Goal: Information Seeking & Learning: Learn about a topic

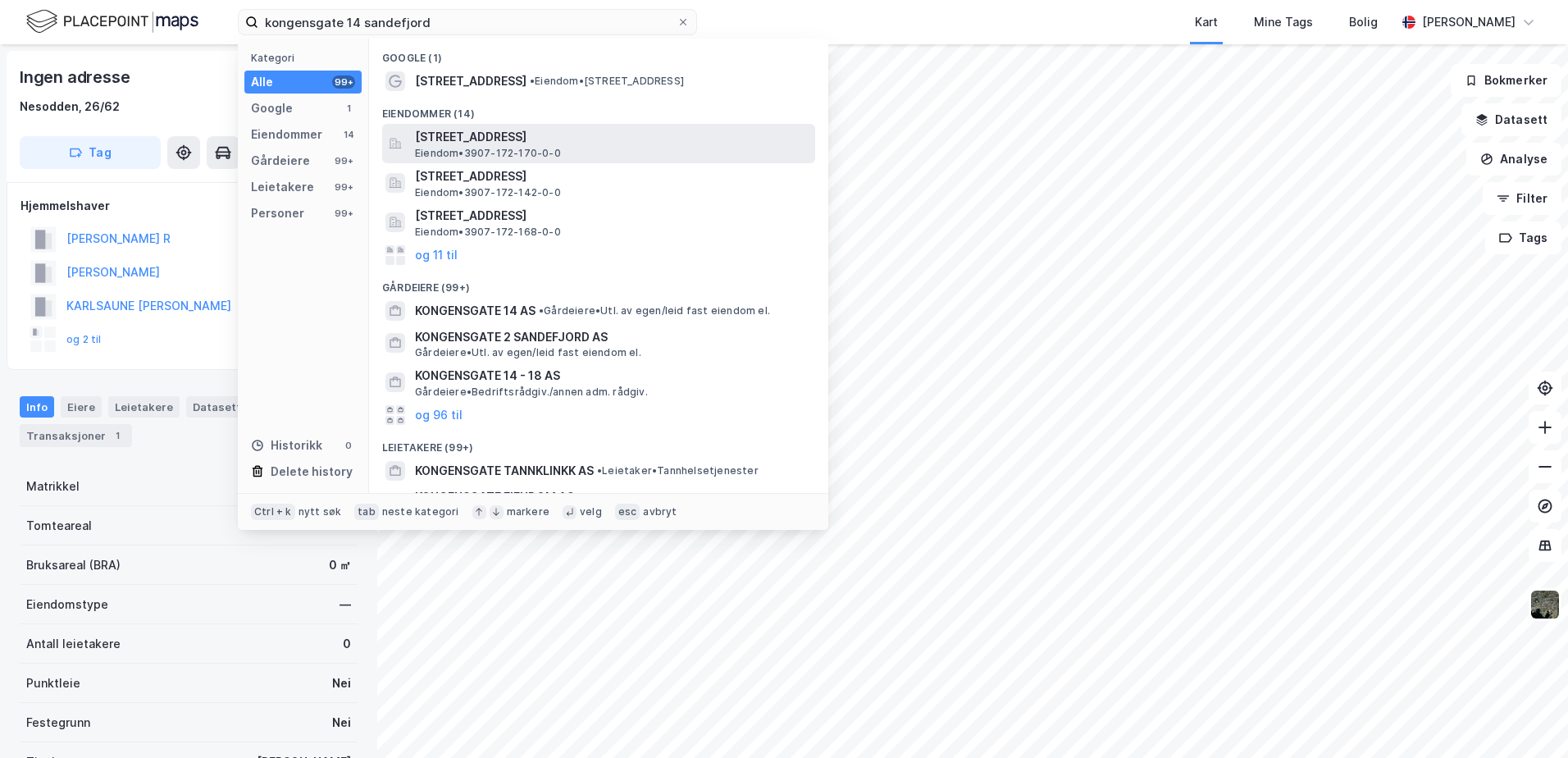
type input "kongensgate 14 sandefjord"
click at [505, 142] on span "[STREET_ADDRESS]" at bounding box center [612, 137] width 394 height 20
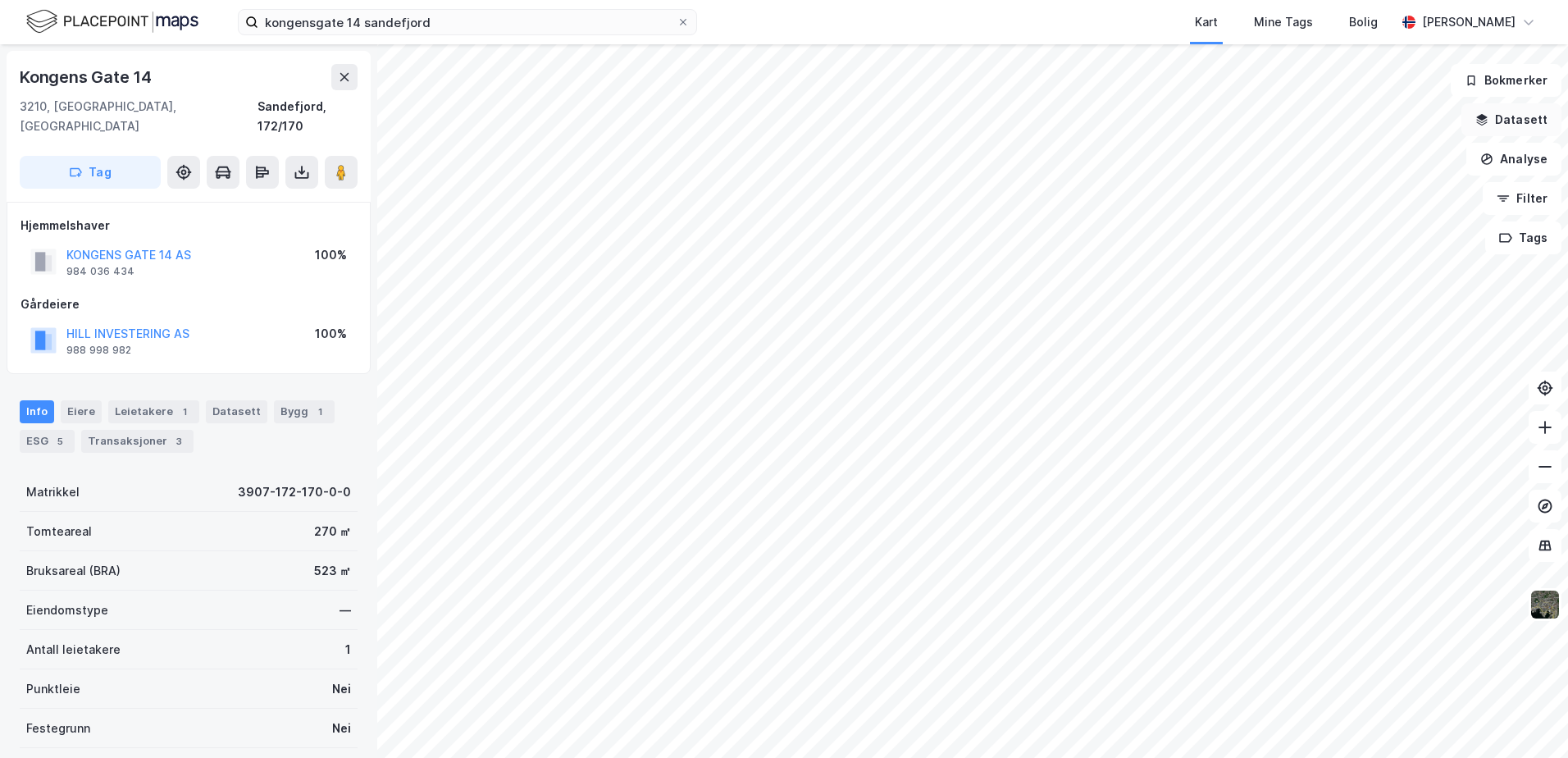
click at [1485, 115] on icon "button" at bounding box center [1482, 117] width 10 height 7
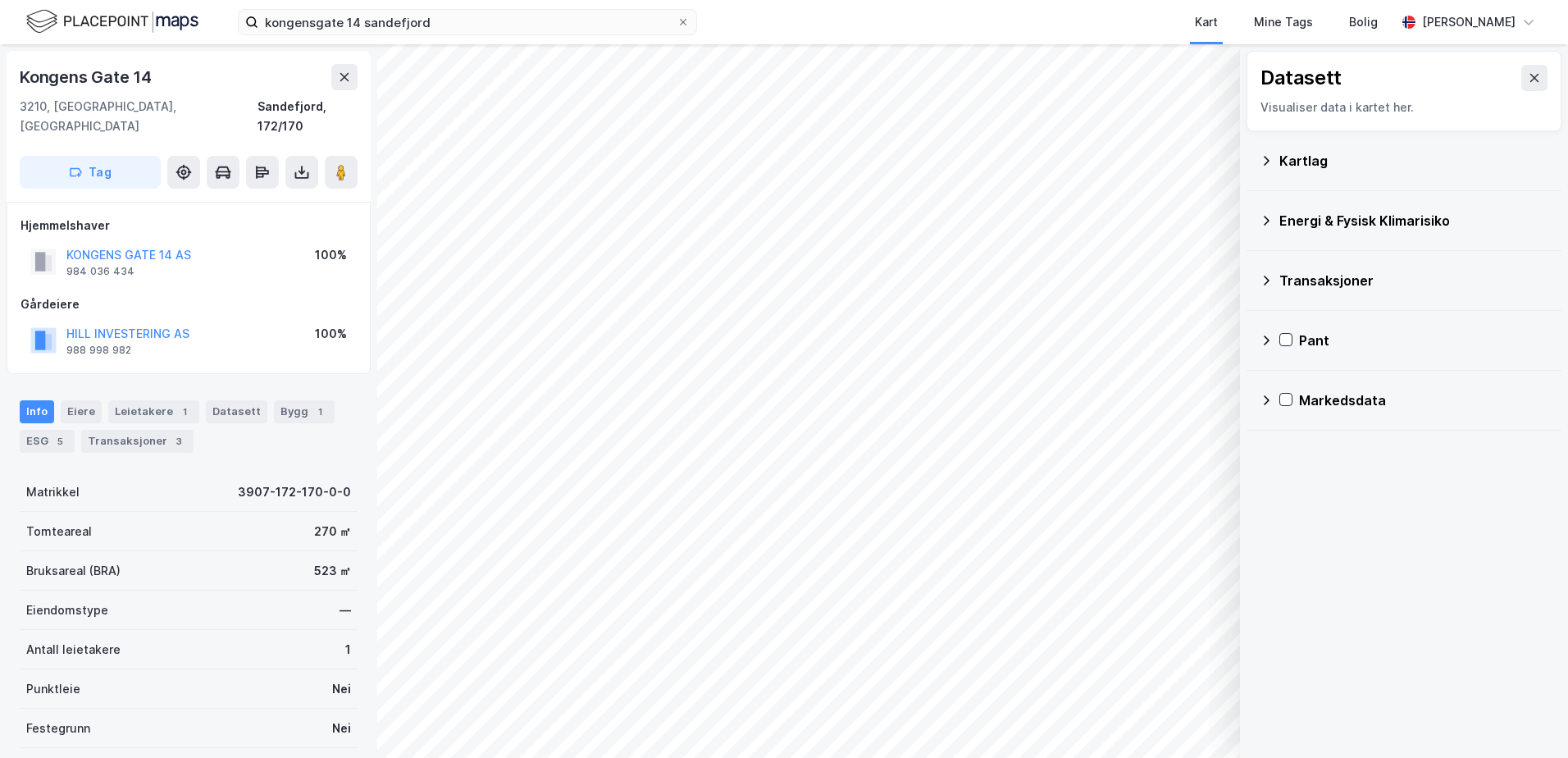
click at [1266, 166] on icon at bounding box center [1266, 161] width 13 height 13
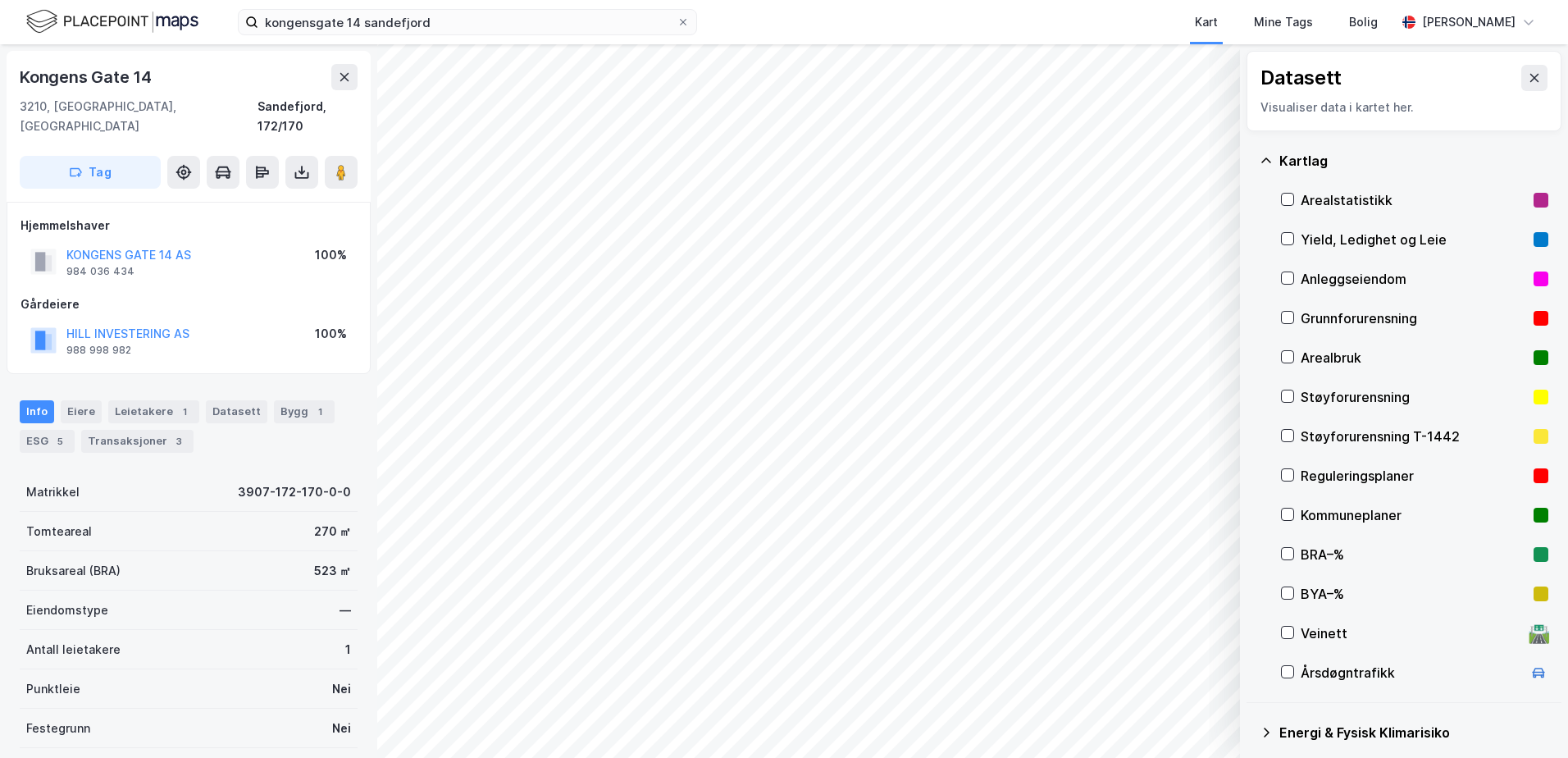
click at [1269, 163] on icon at bounding box center [1266, 161] width 13 height 13
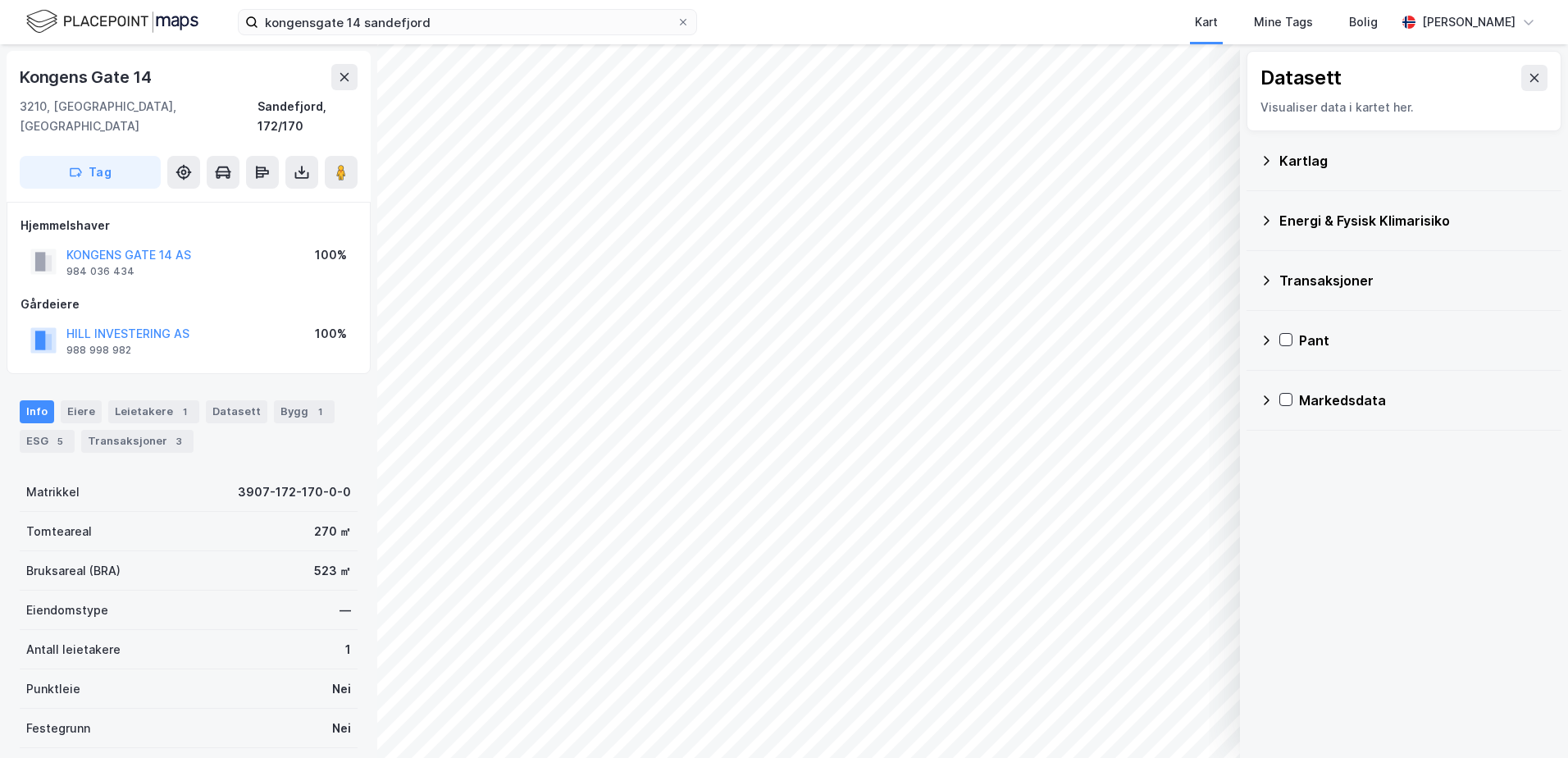
click at [1270, 220] on icon at bounding box center [1266, 221] width 13 height 13
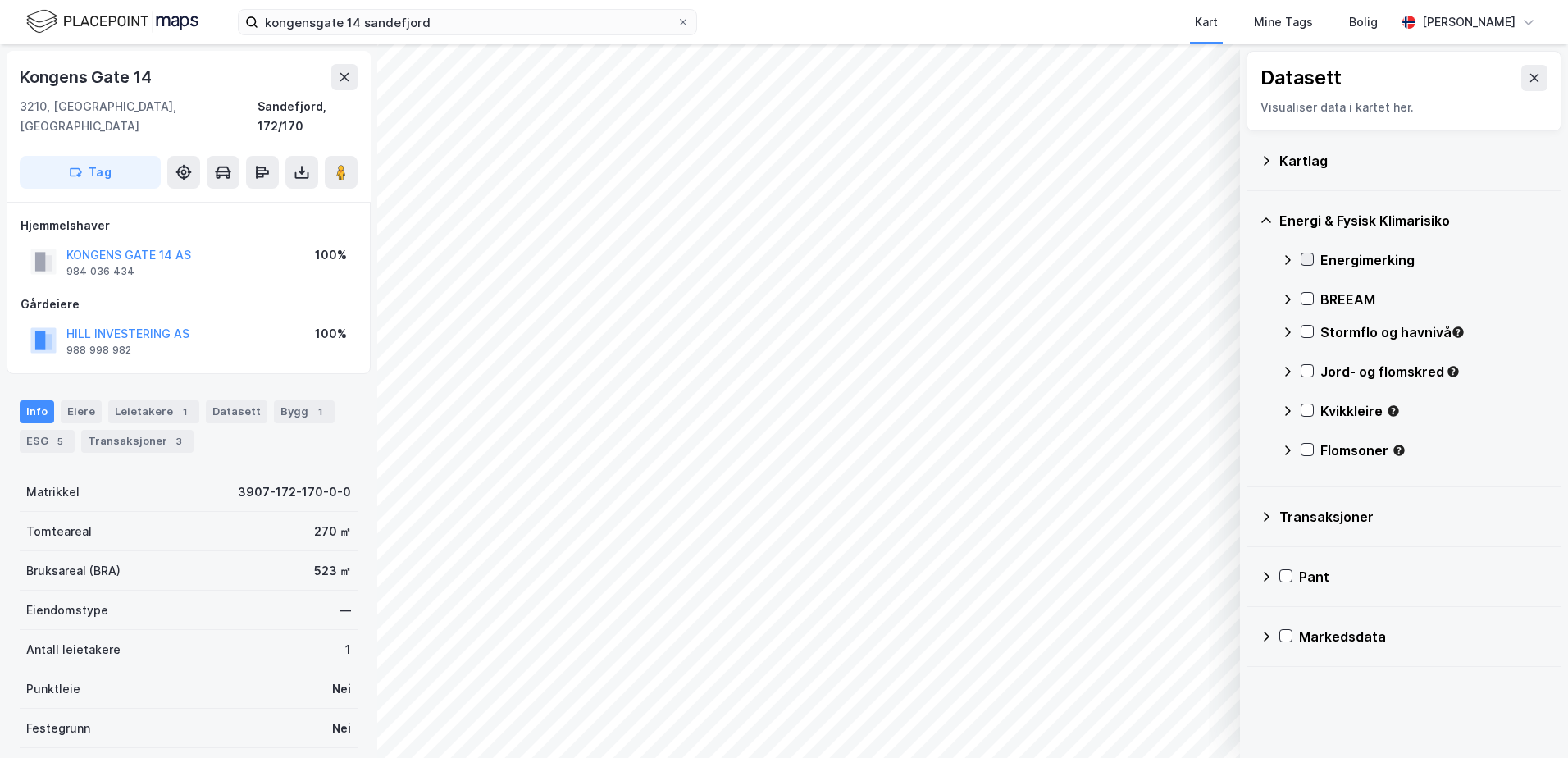
click at [1308, 256] on icon at bounding box center [1307, 259] width 11 height 11
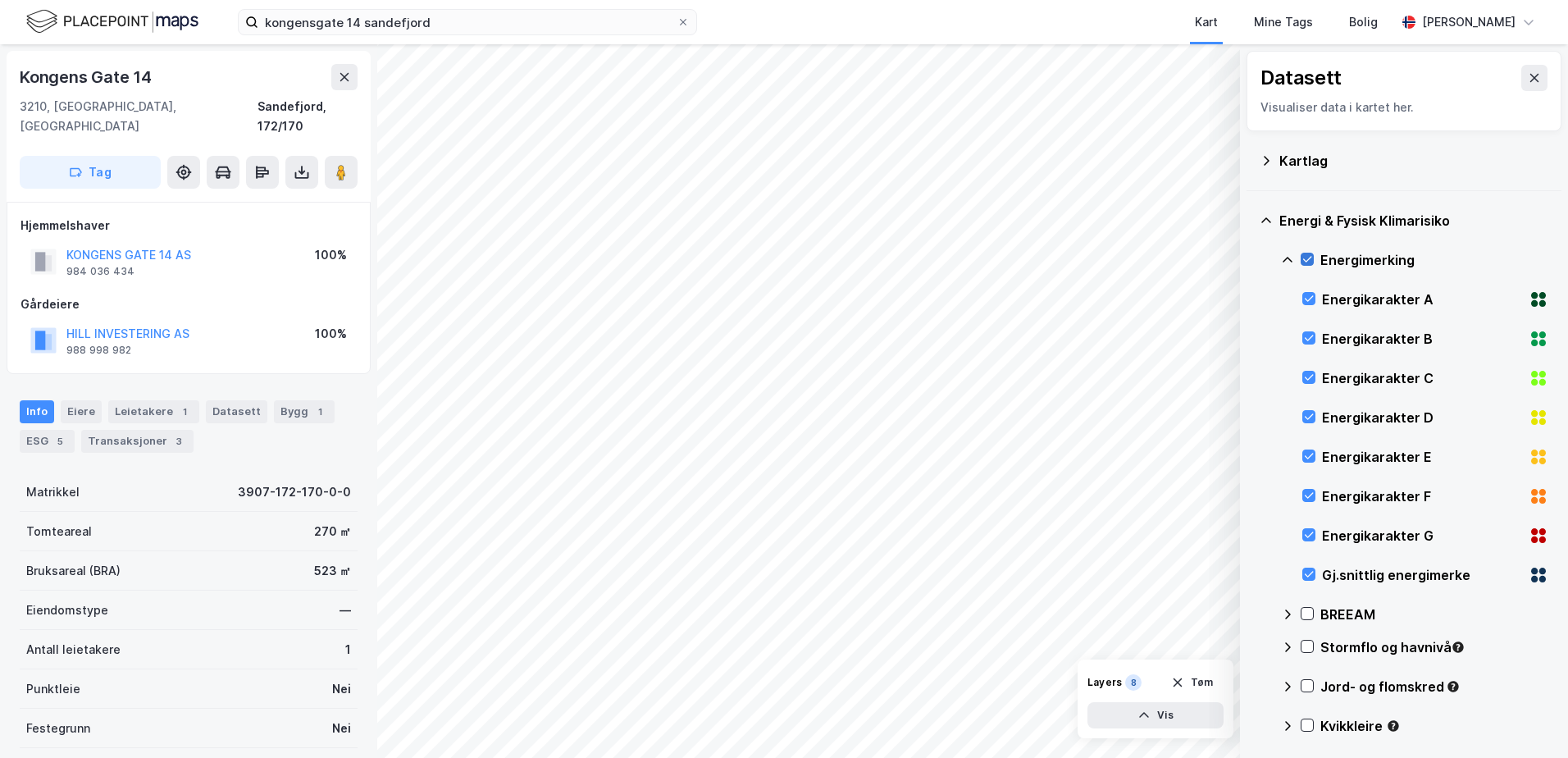
click at [1301, 255] on icon at bounding box center [1307, 259] width 11 height 11
click at [1288, 255] on icon at bounding box center [1288, 260] width 13 height 13
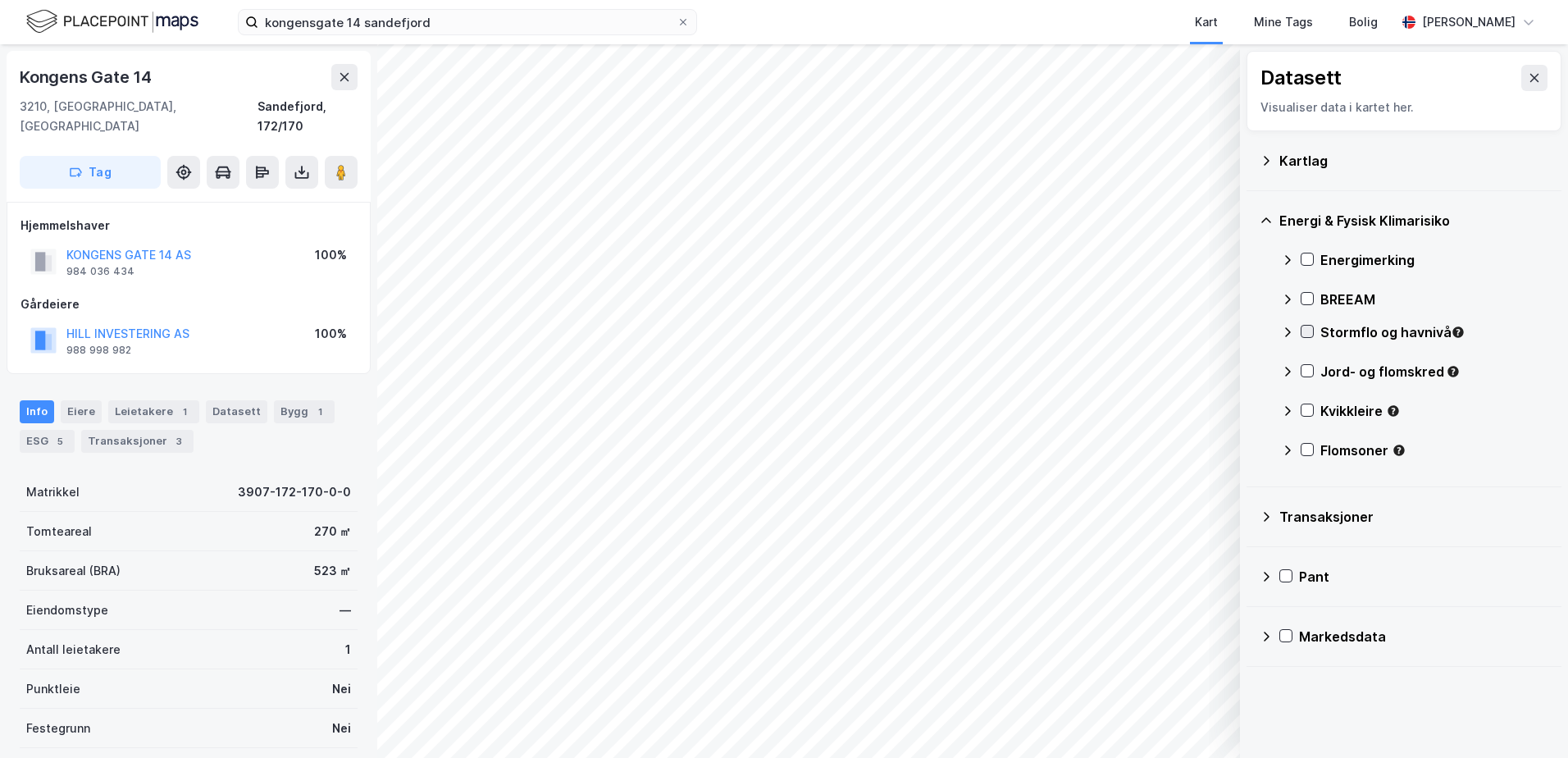
click at [1306, 330] on icon at bounding box center [1307, 332] width 11 height 11
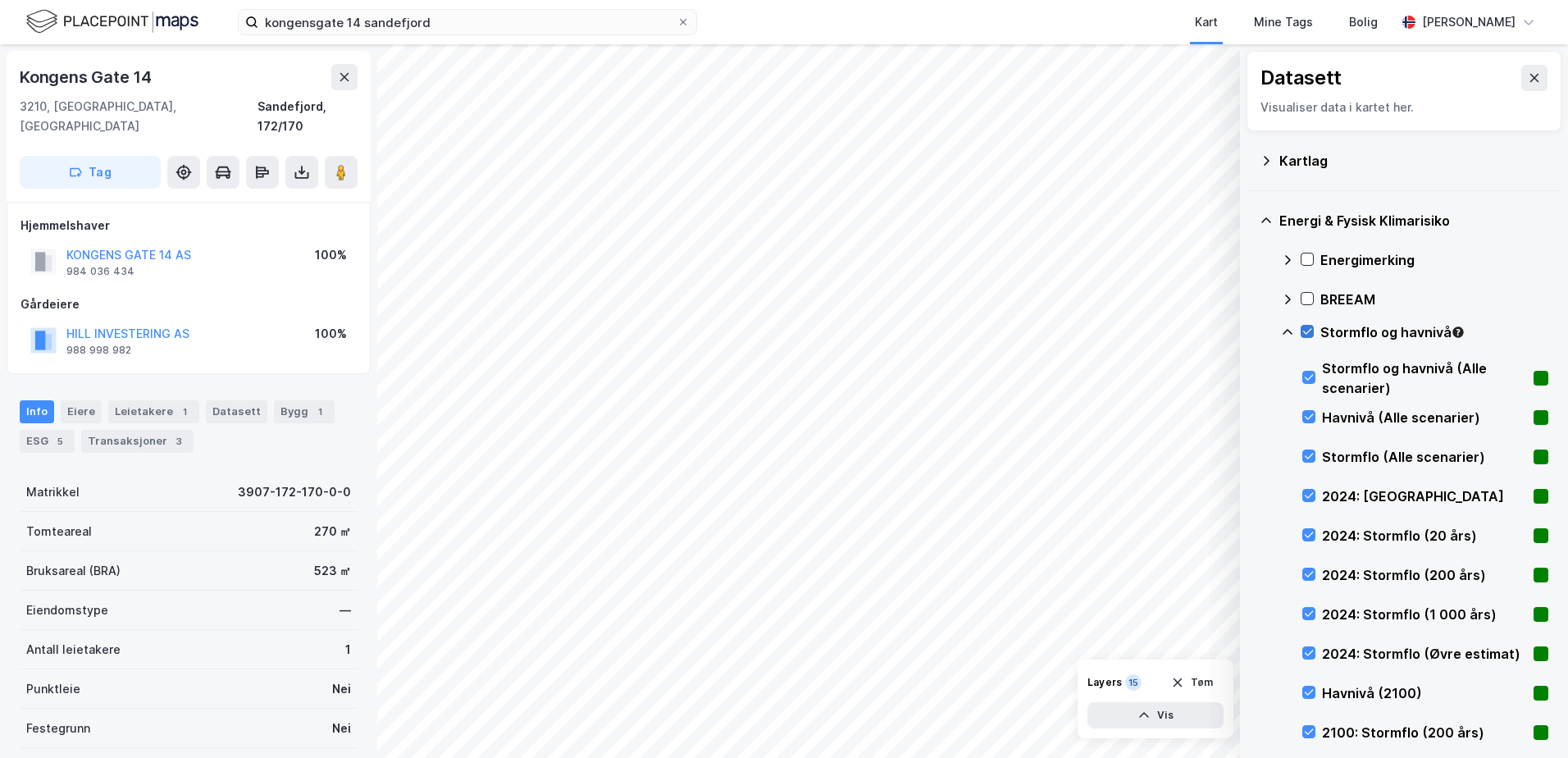
click at [1306, 330] on icon at bounding box center [1307, 332] width 11 height 11
click at [1288, 332] on icon at bounding box center [1288, 333] width 13 height 13
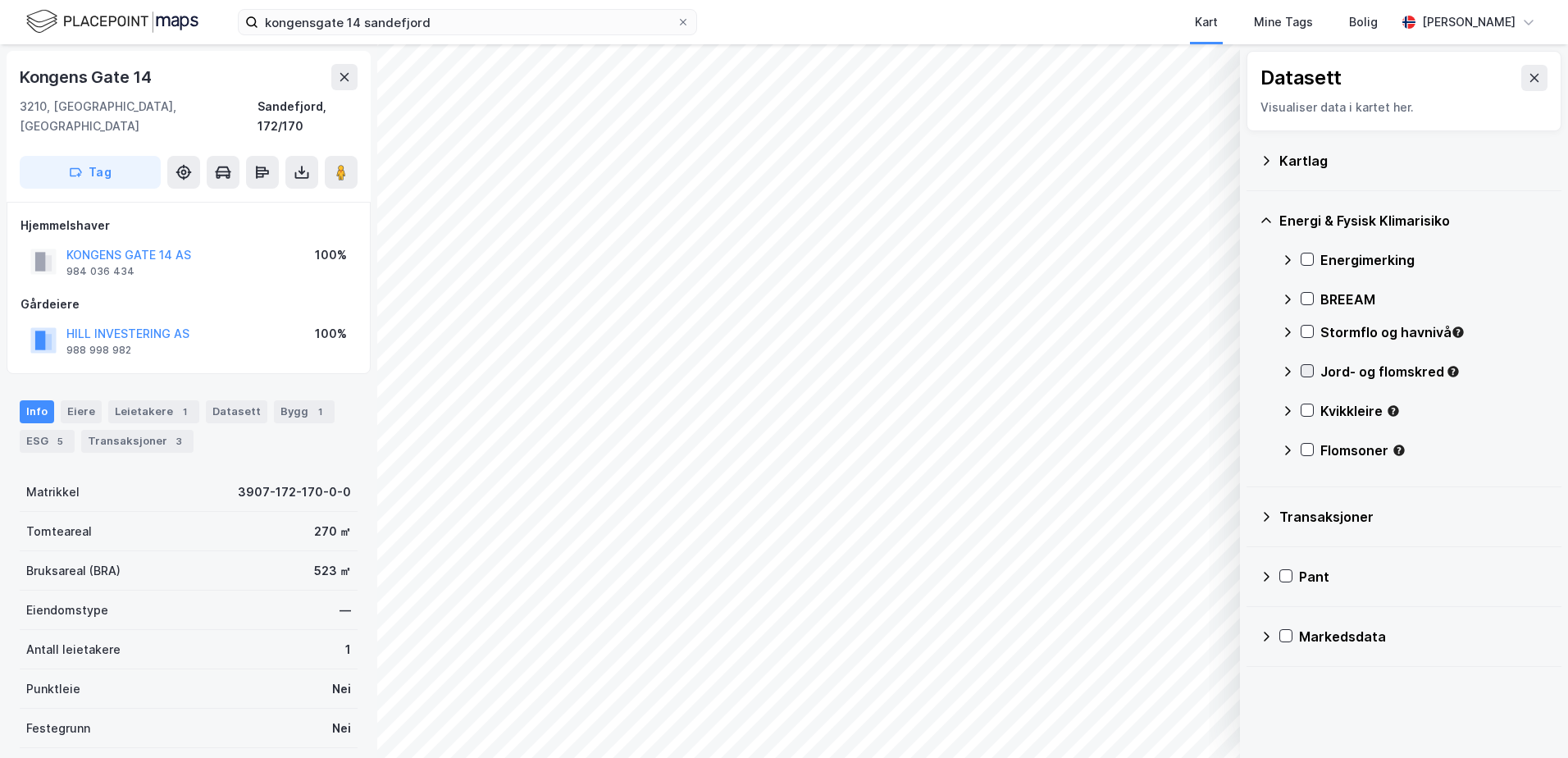
click at [1307, 368] on icon at bounding box center [1307, 371] width 11 height 11
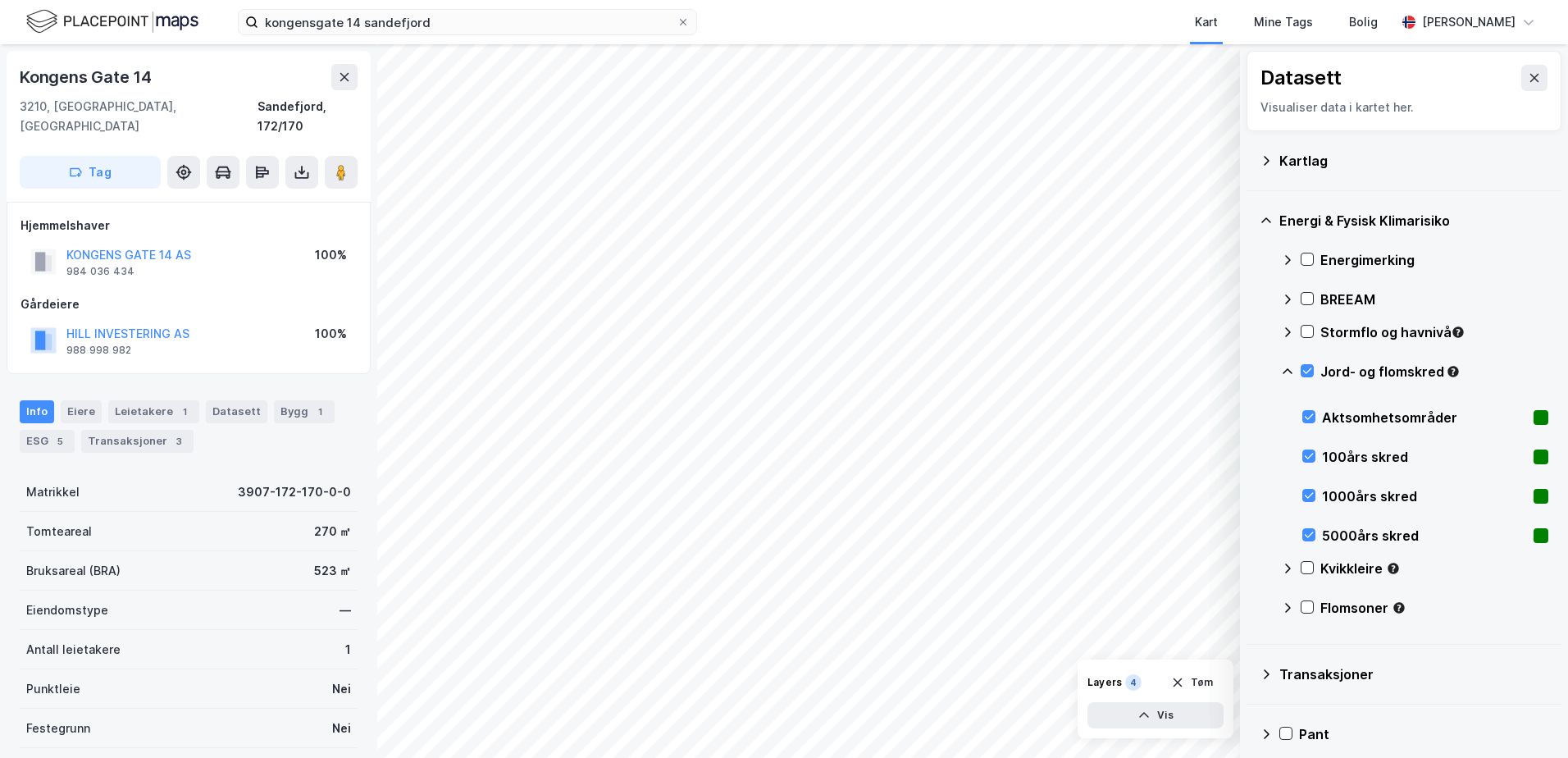
click at [1289, 370] on icon at bounding box center [1288, 371] width 13 height 13
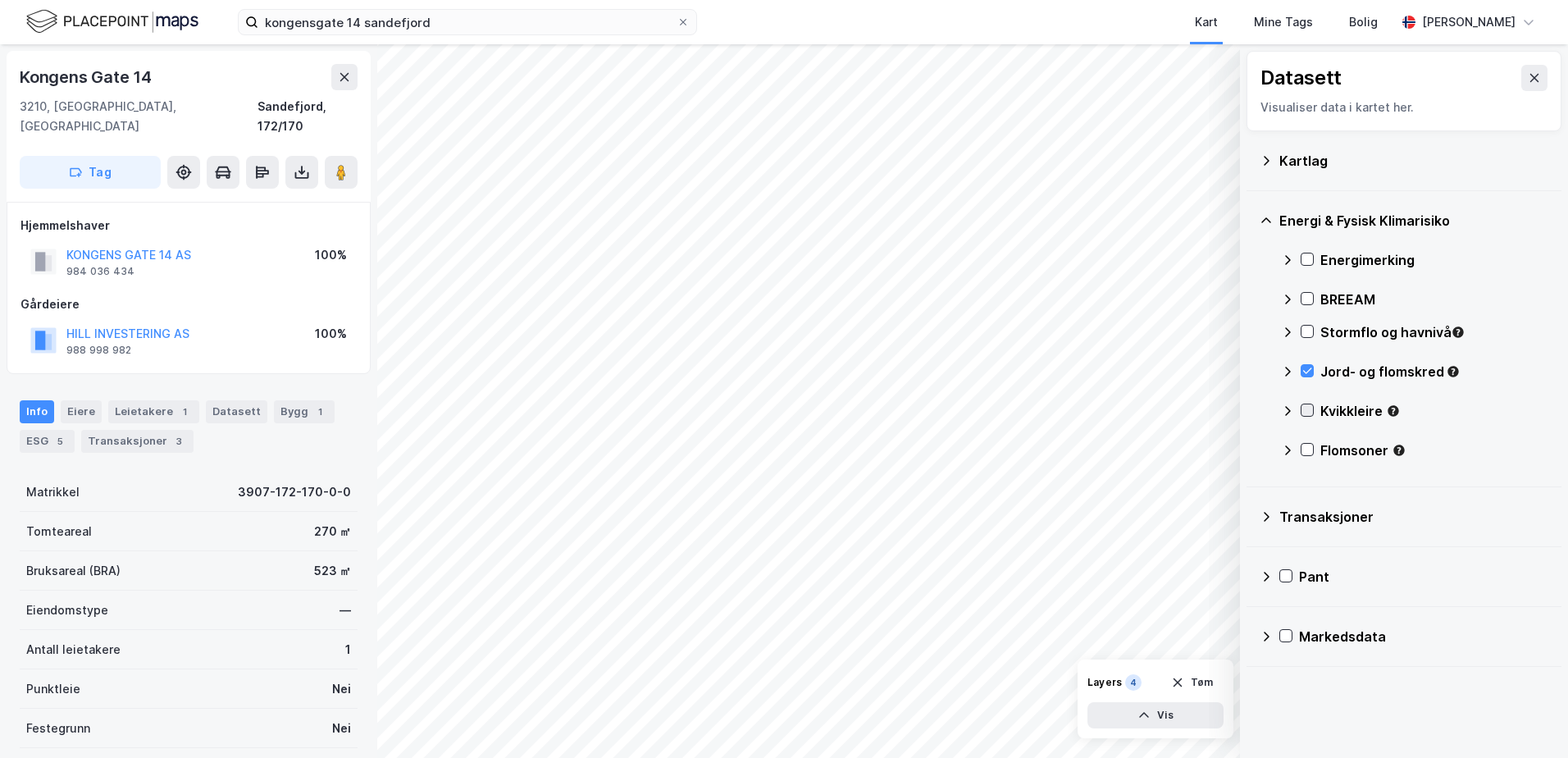
click at [1307, 408] on icon at bounding box center [1307, 410] width 11 height 11
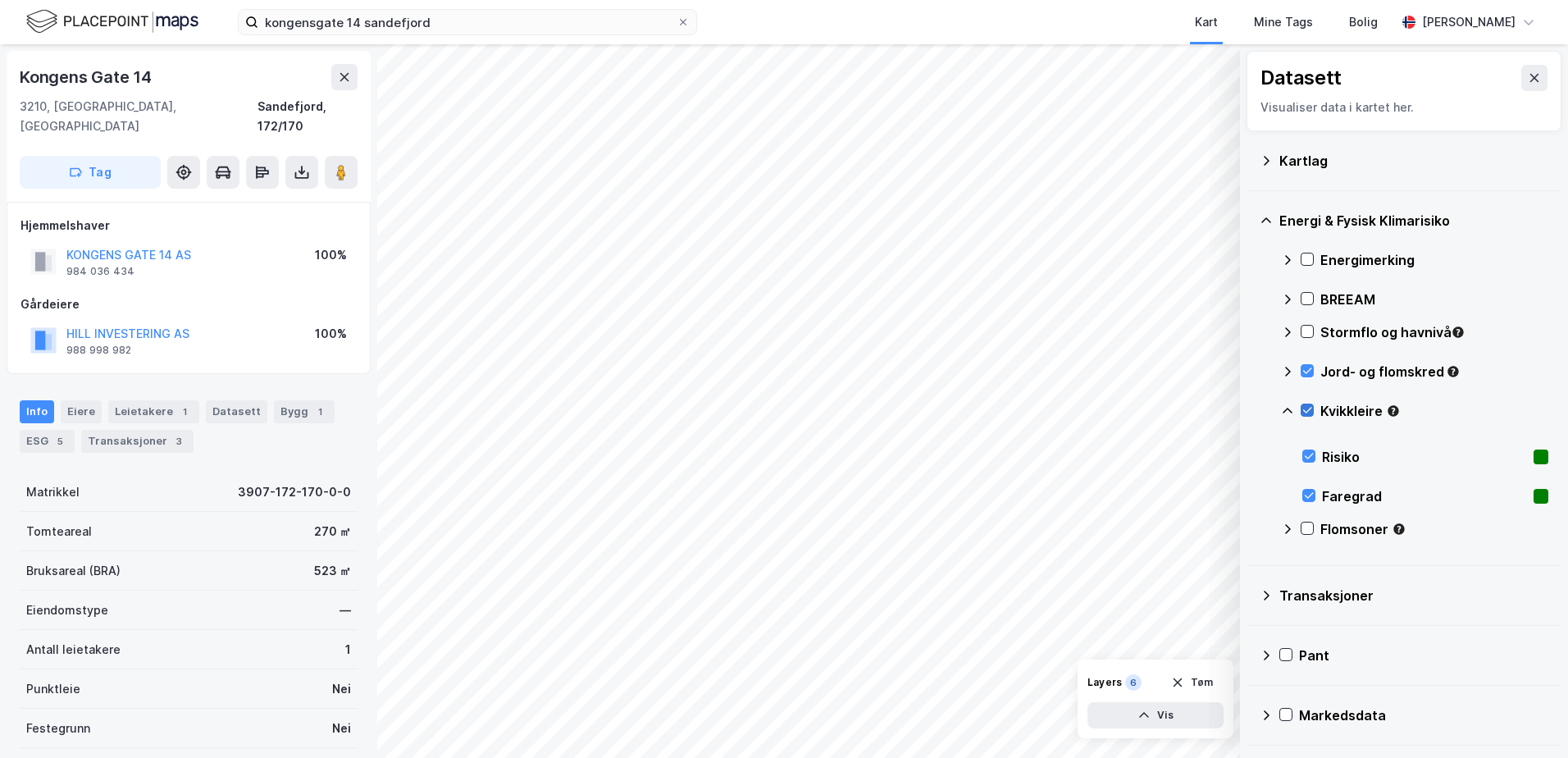
click at [1307, 408] on icon at bounding box center [1307, 410] width 11 height 11
click at [1306, 371] on icon at bounding box center [1307, 371] width 11 height 11
click at [1287, 407] on icon at bounding box center [1288, 411] width 13 height 13
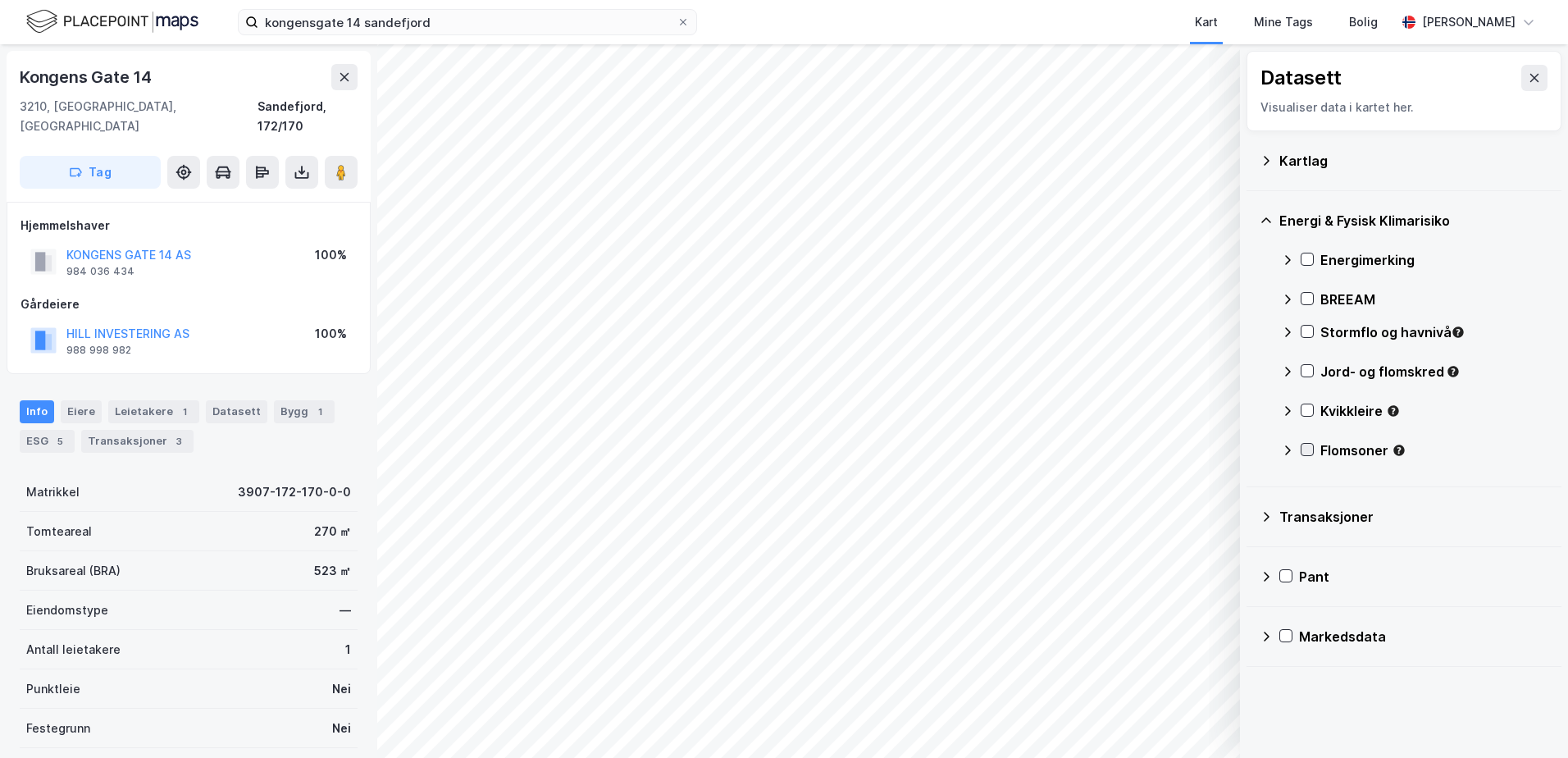
click at [1301, 447] on div at bounding box center [1308, 450] width 13 height 13
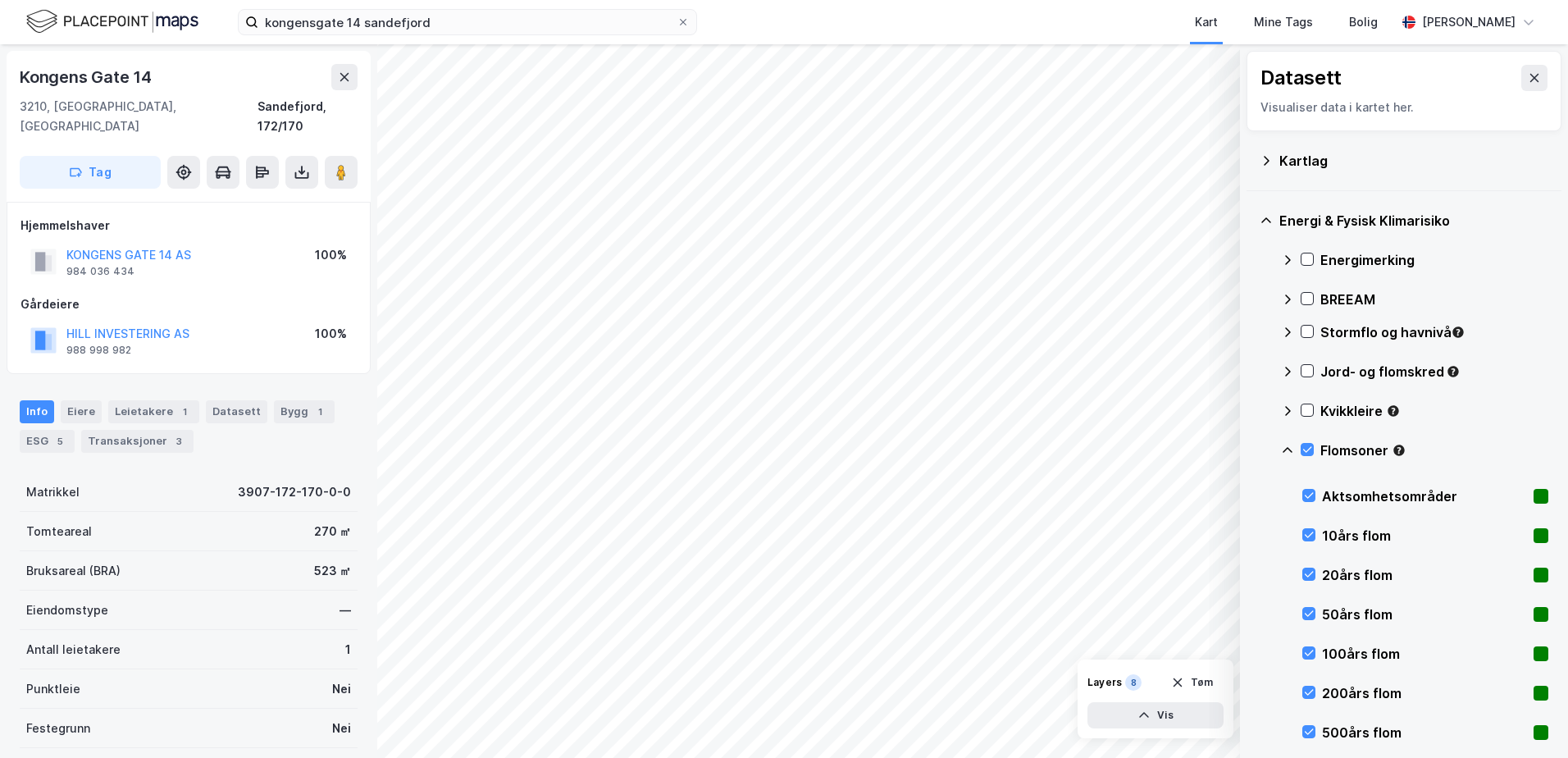
click at [1288, 449] on icon at bounding box center [1288, 451] width 13 height 13
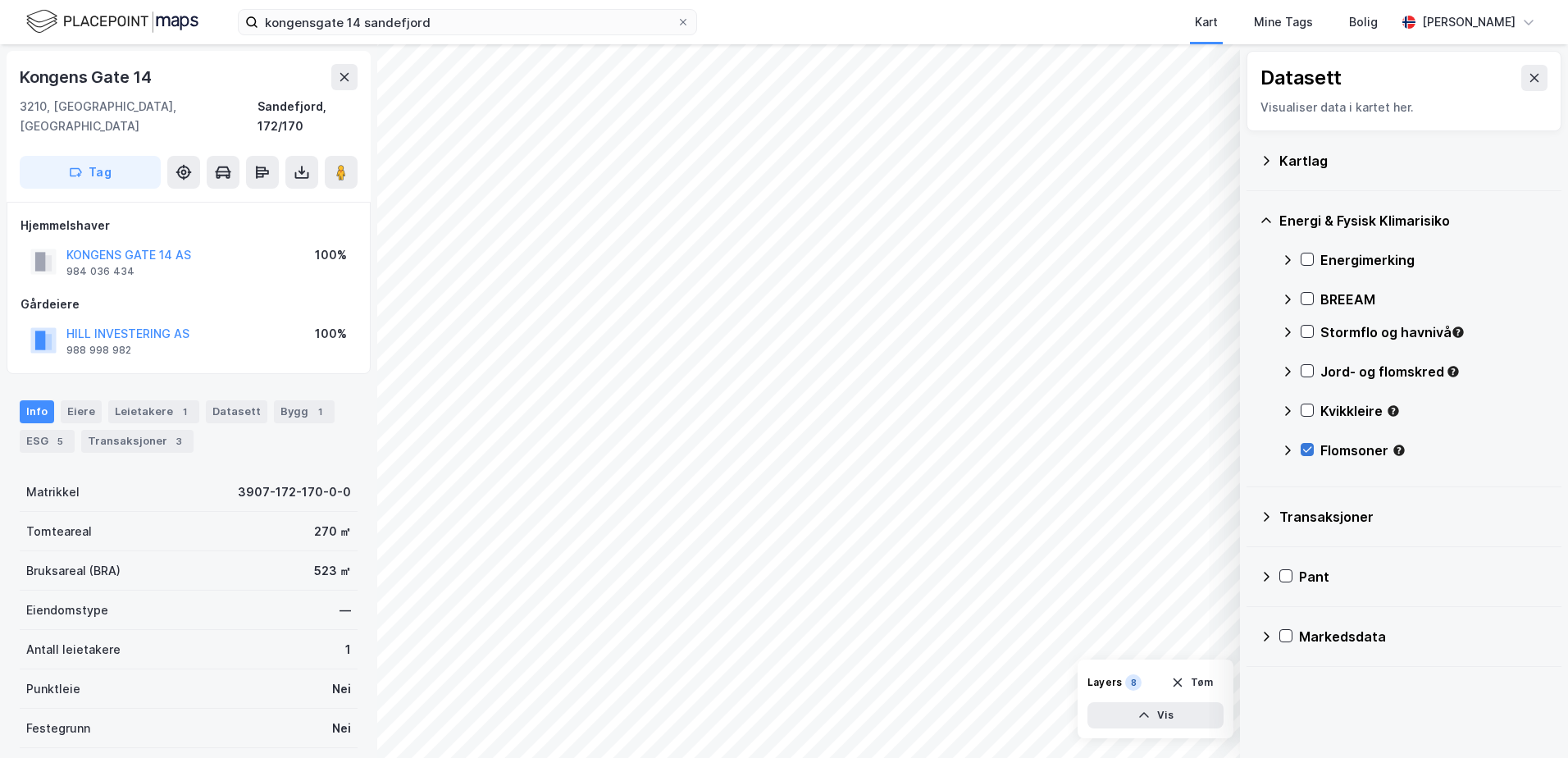
click at [1301, 443] on div at bounding box center [1308, 450] width 13 height 13
click at [295, 401] on div "Bygg 1" at bounding box center [304, 412] width 60 height 23
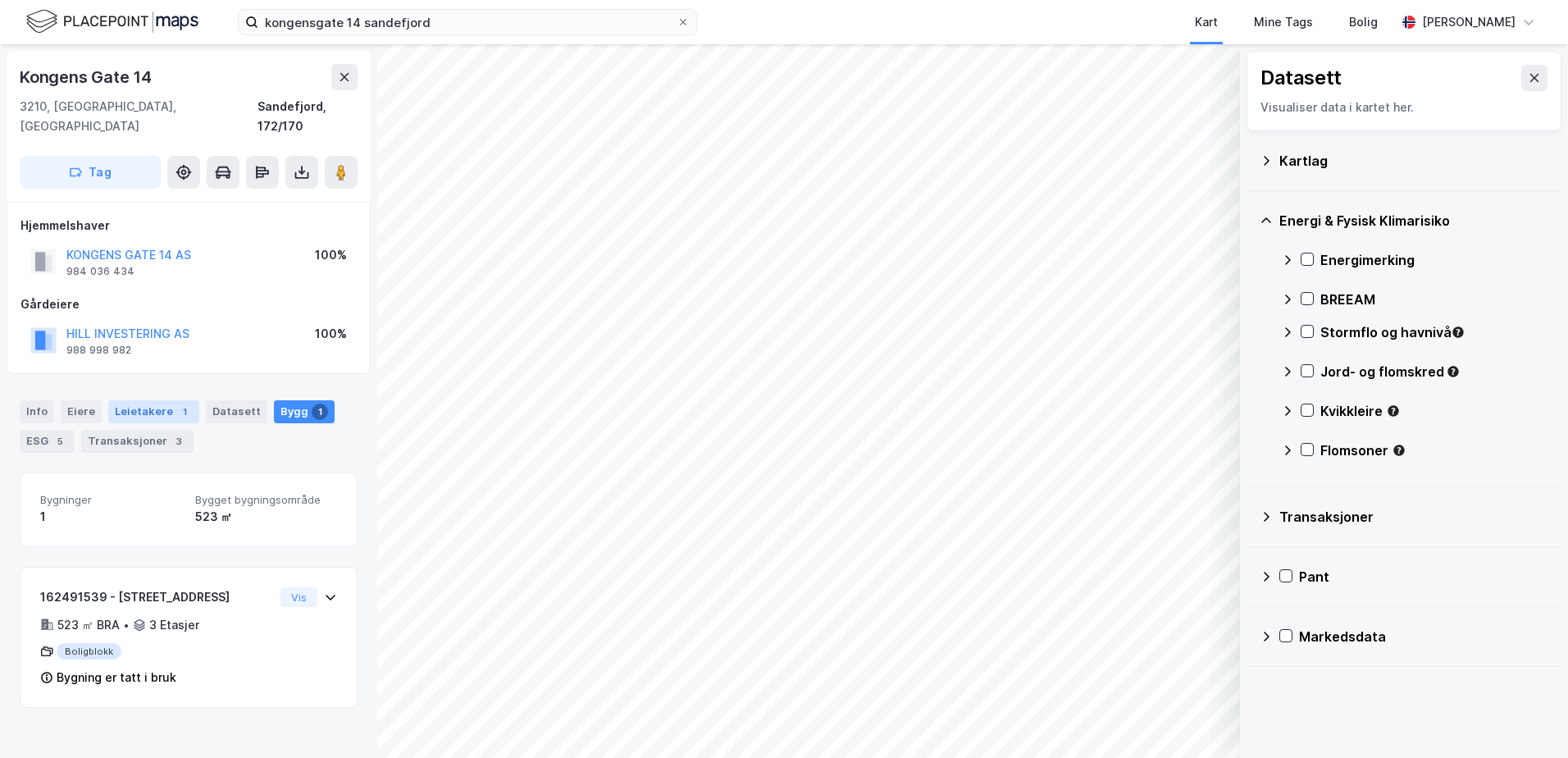
click at [142, 401] on div "Leietakere 1" at bounding box center [154, 412] width 91 height 23
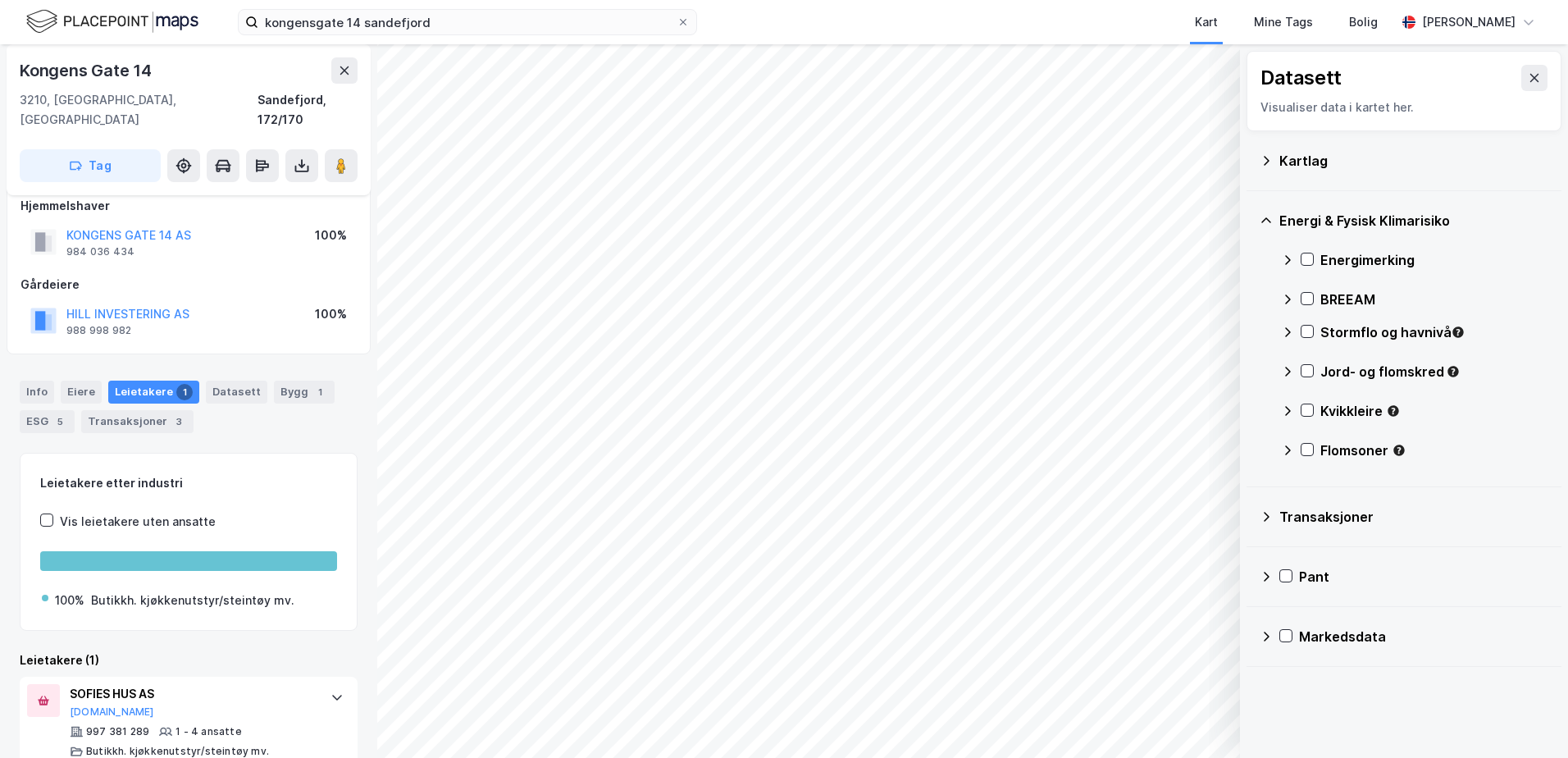
scroll to position [27, 0]
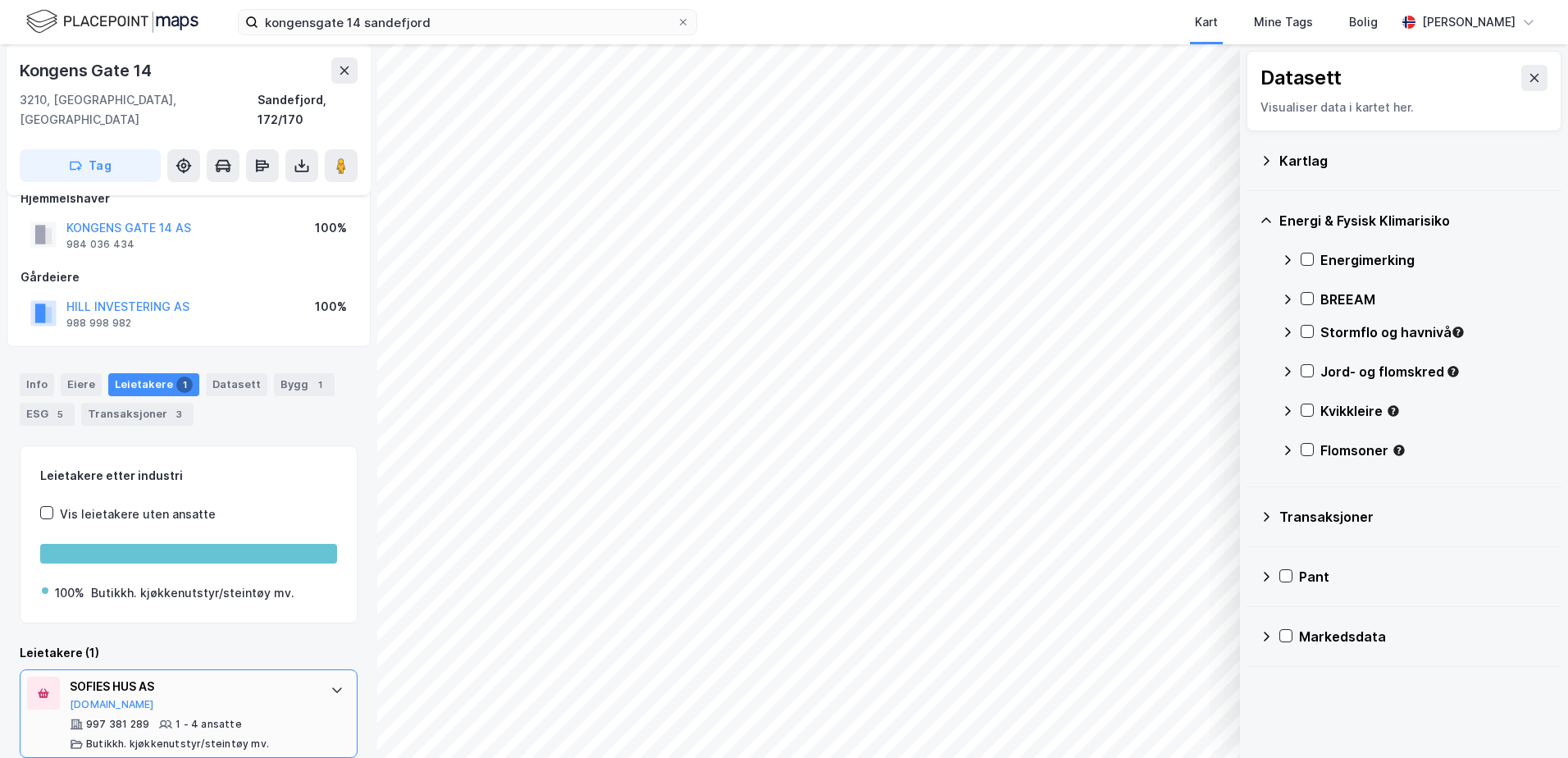
click at [144, 738] on div "Butikkh. kjøkkenutstyr/steintøy mv." at bounding box center [177, 745] width 183 height 13
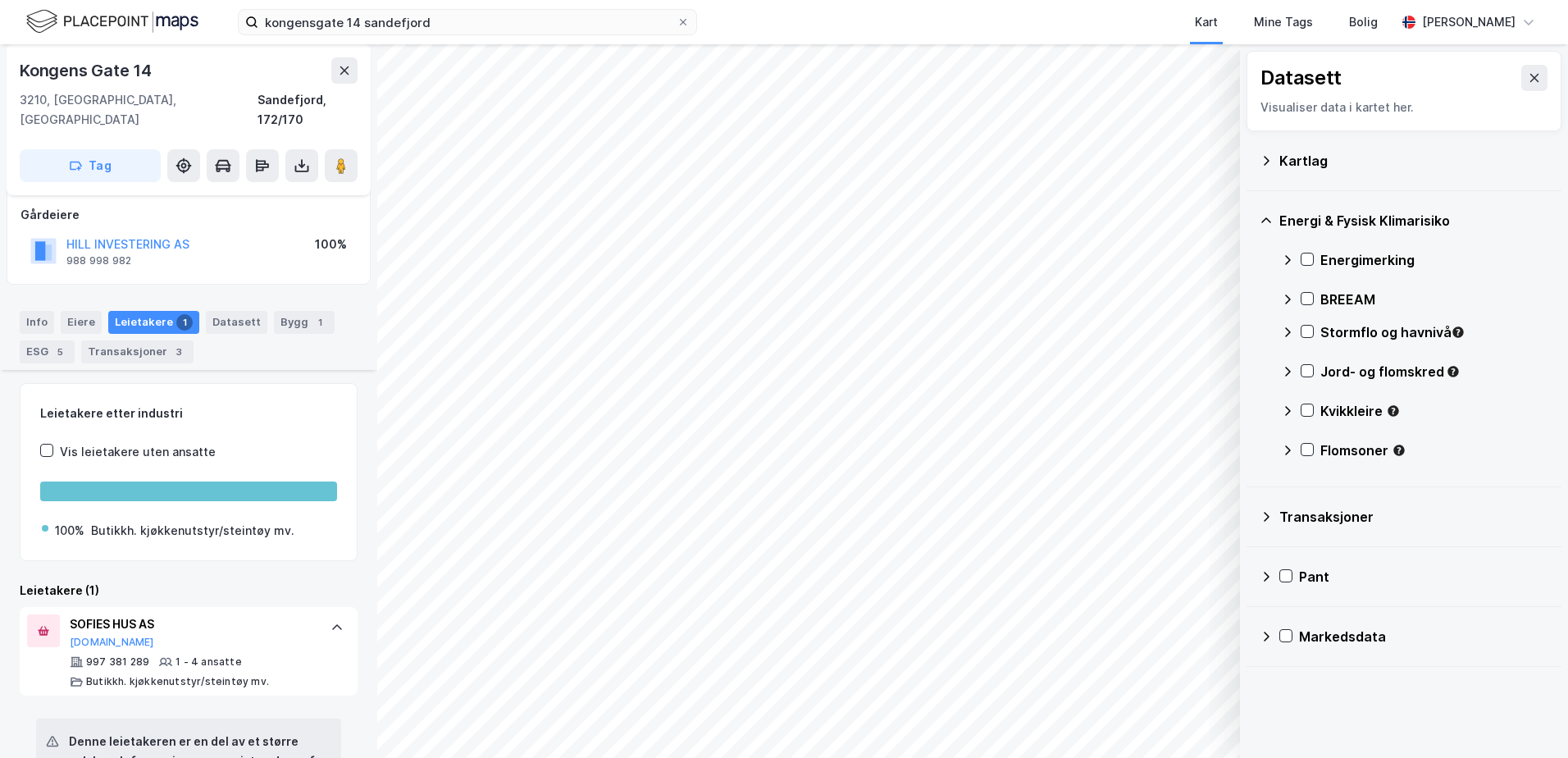
scroll to position [0, 0]
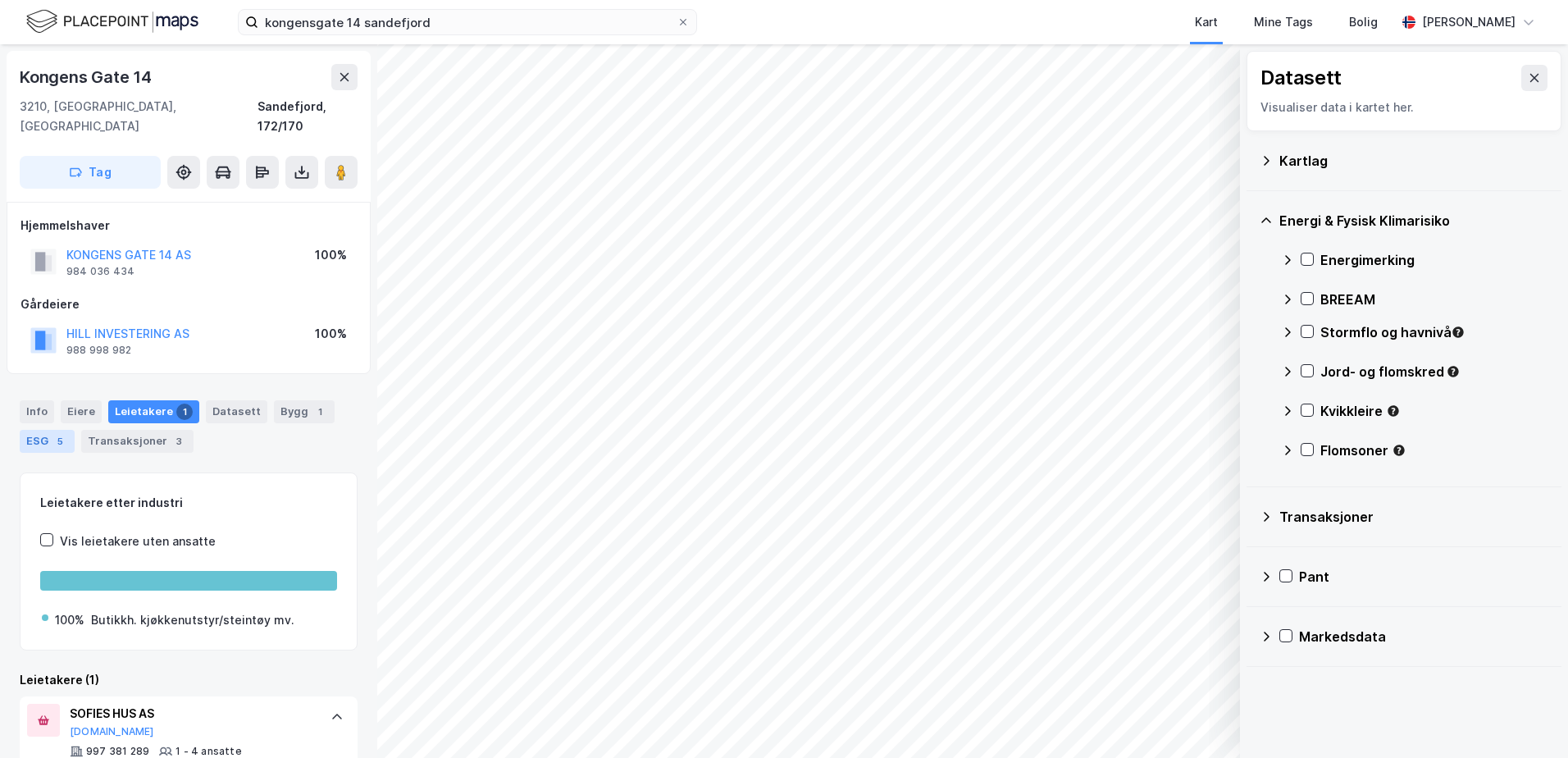
click at [39, 430] on div "ESG 5" at bounding box center [47, 441] width 55 height 23
